Goal: Find specific page/section: Find specific page/section

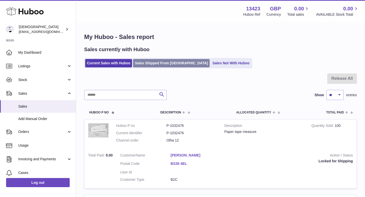
click at [145, 62] on link "Sales Shipped From [GEOGRAPHIC_DATA]" at bounding box center [171, 63] width 77 height 8
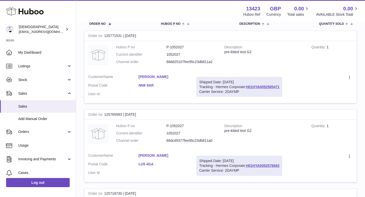
scroll to position [105, 0]
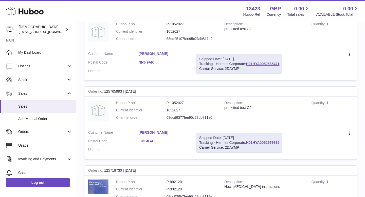
click at [148, 55] on link "Jon Thorpe" at bounding box center [164, 54] width 50 height 5
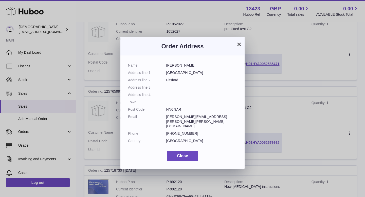
click at [240, 45] on button "×" at bounding box center [239, 44] width 6 height 6
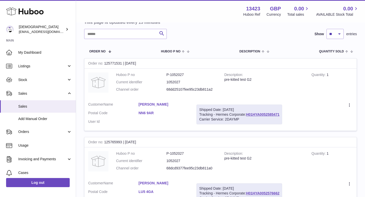
scroll to position [0, 0]
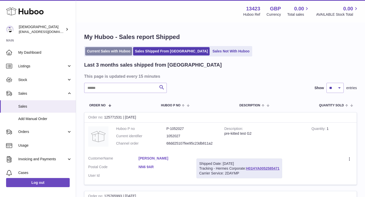
click at [111, 48] on link "Current Sales with Huboo" at bounding box center [108, 51] width 47 height 8
